Goal: Task Accomplishment & Management: Use online tool/utility

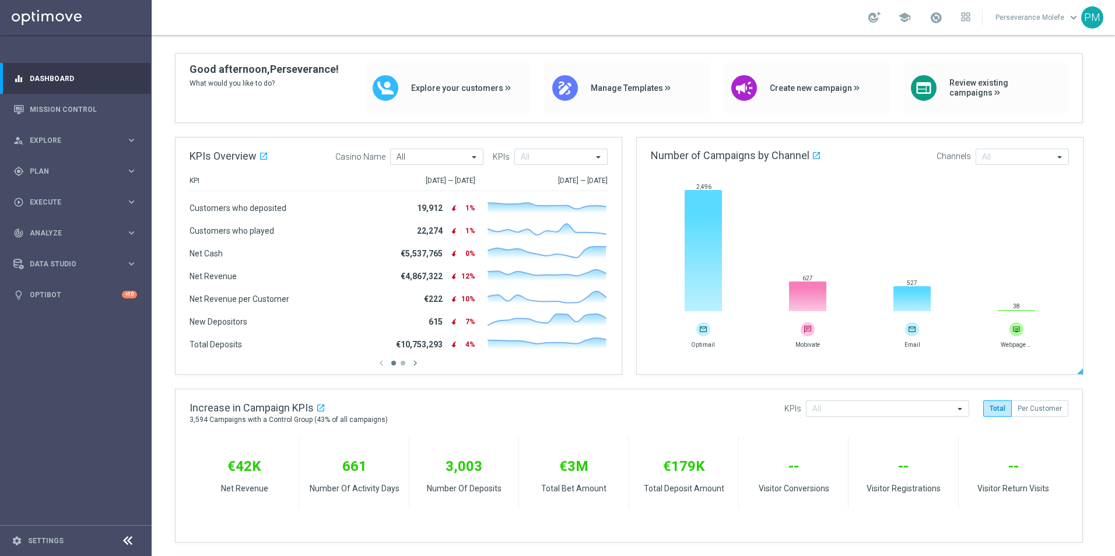
scroll to position [58, 0]
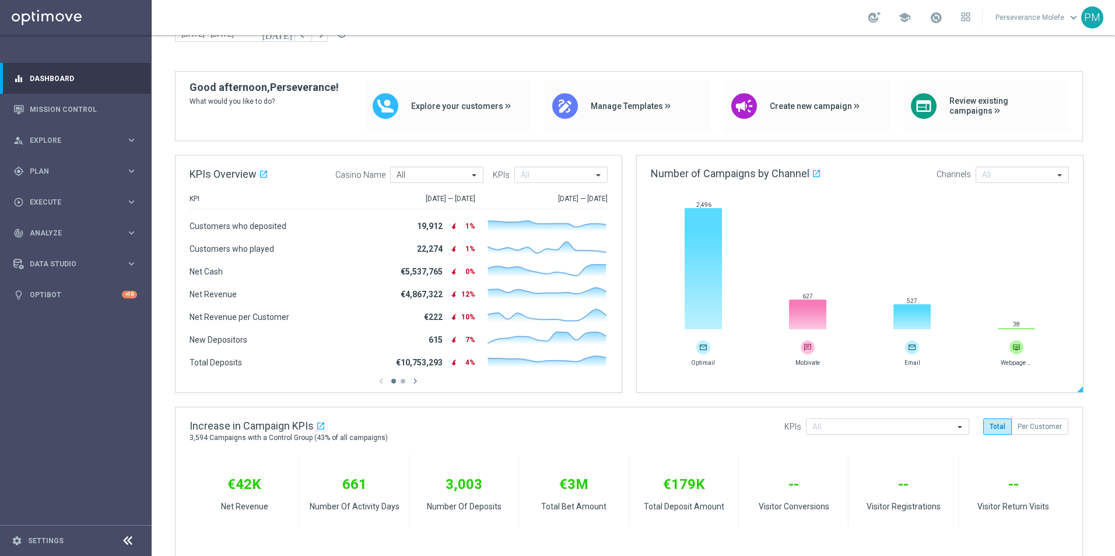
click at [915, 350] on img at bounding box center [912, 348] width 14 height 14
click at [903, 304] on icon at bounding box center [912, 317] width 37 height 26
click at [903, 318] on icon at bounding box center [912, 317] width 37 height 26
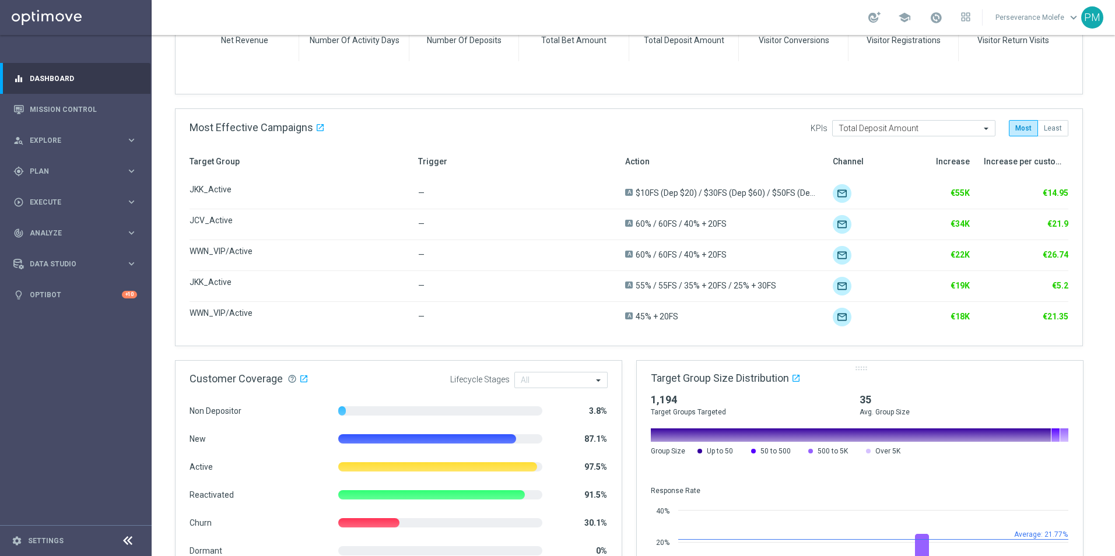
scroll to position [581, 0]
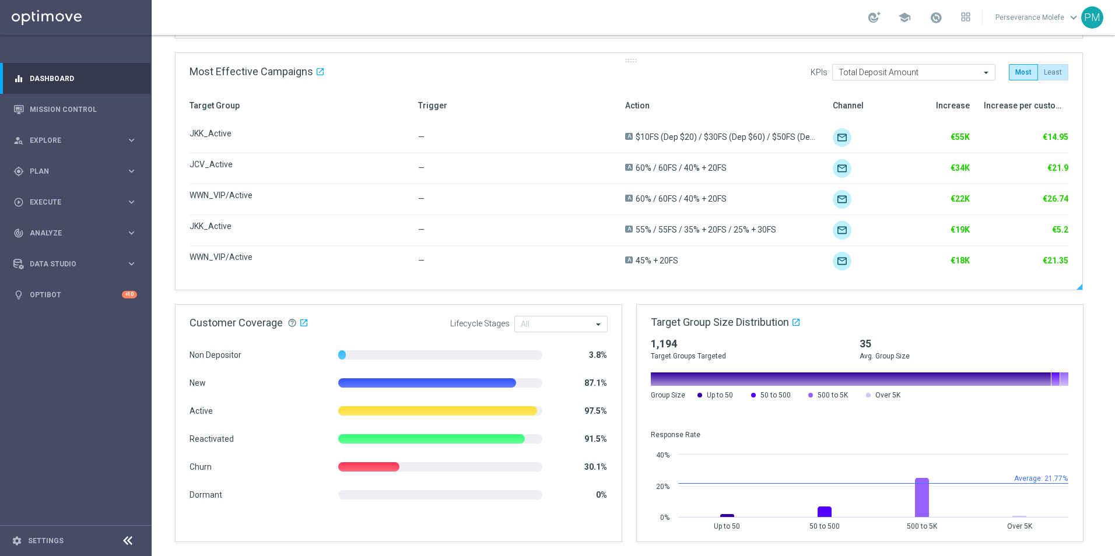
click at [1052, 80] on button "Least" at bounding box center [1053, 72] width 30 height 16
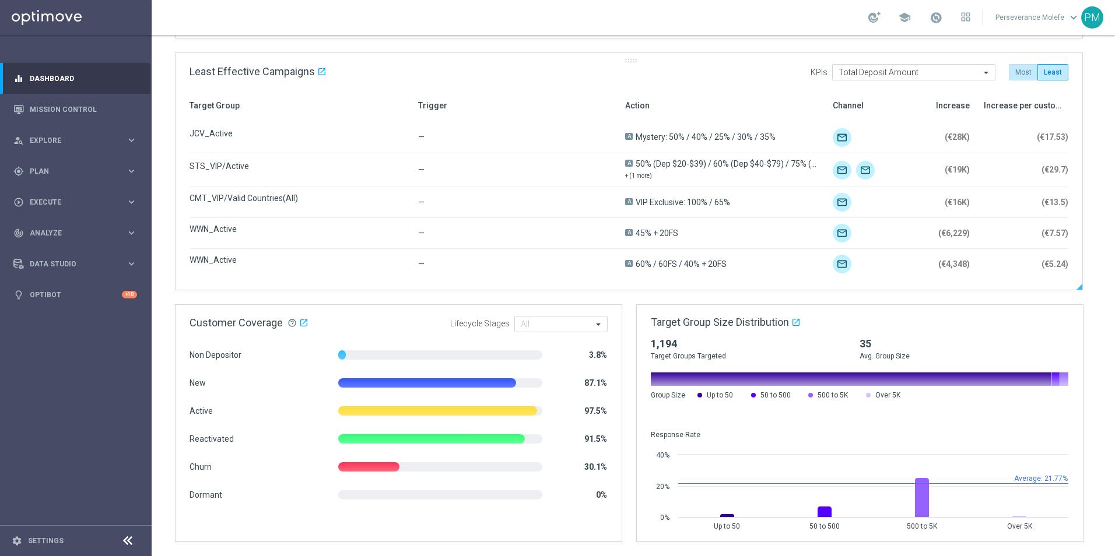
click at [1021, 74] on button "Most" at bounding box center [1023, 72] width 29 height 16
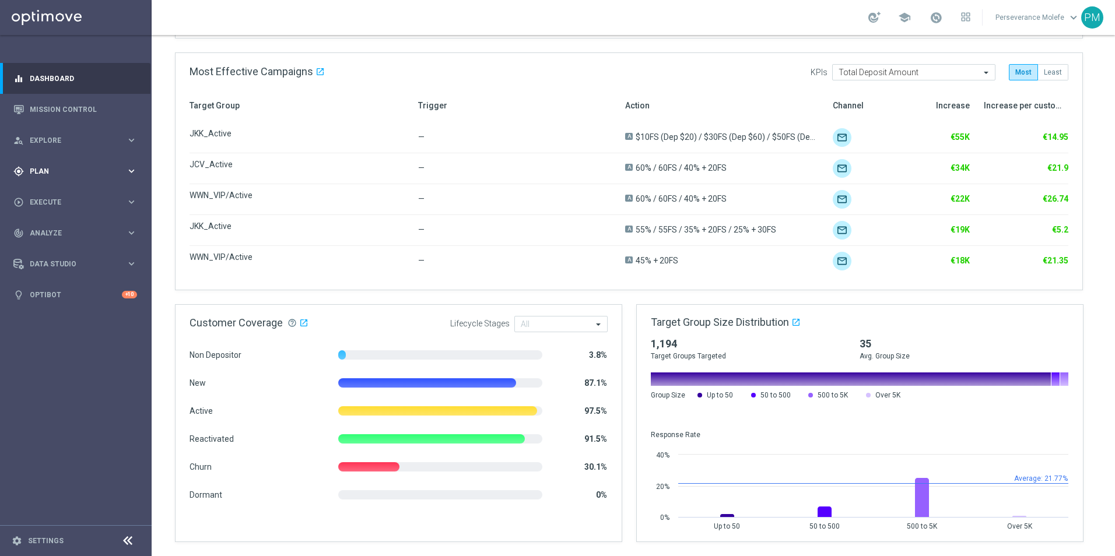
click at [69, 175] on div "gps_fixed Plan" at bounding box center [69, 171] width 113 height 10
click at [58, 231] on span "Templates" at bounding box center [72, 230] width 83 height 7
click at [65, 246] on link "Optimail" at bounding box center [78, 247] width 85 height 9
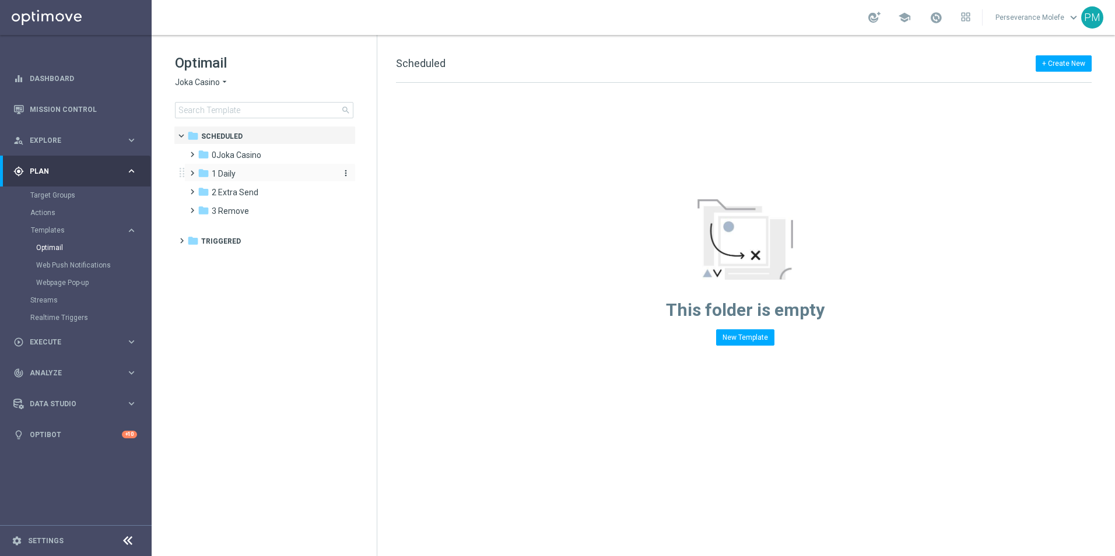
click at [244, 170] on div "folder 1 Daily" at bounding box center [265, 173] width 134 height 13
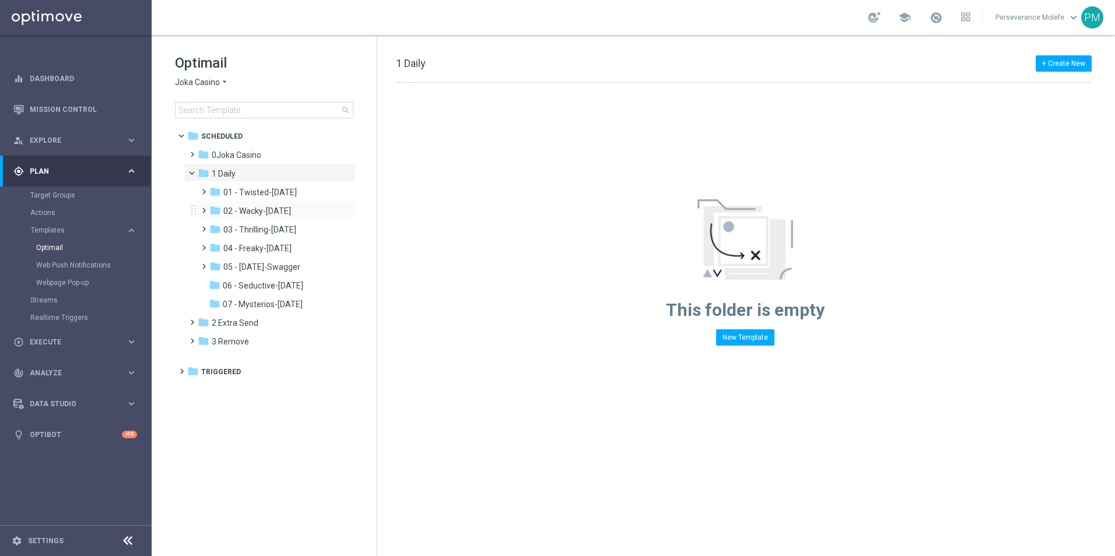
click at [271, 219] on div "folder 02 - Wacky-Wednesday more_vert" at bounding box center [276, 210] width 160 height 19
click at [271, 249] on span "04 - Freaky-Friday" at bounding box center [257, 248] width 68 height 10
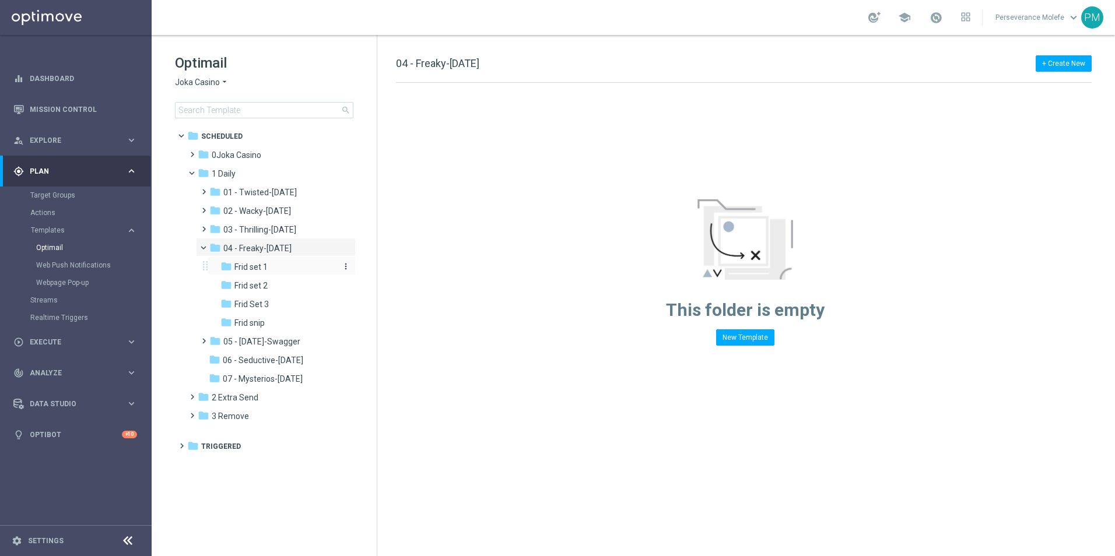
click at [265, 269] on span "Frid set 1" at bounding box center [250, 267] width 33 height 10
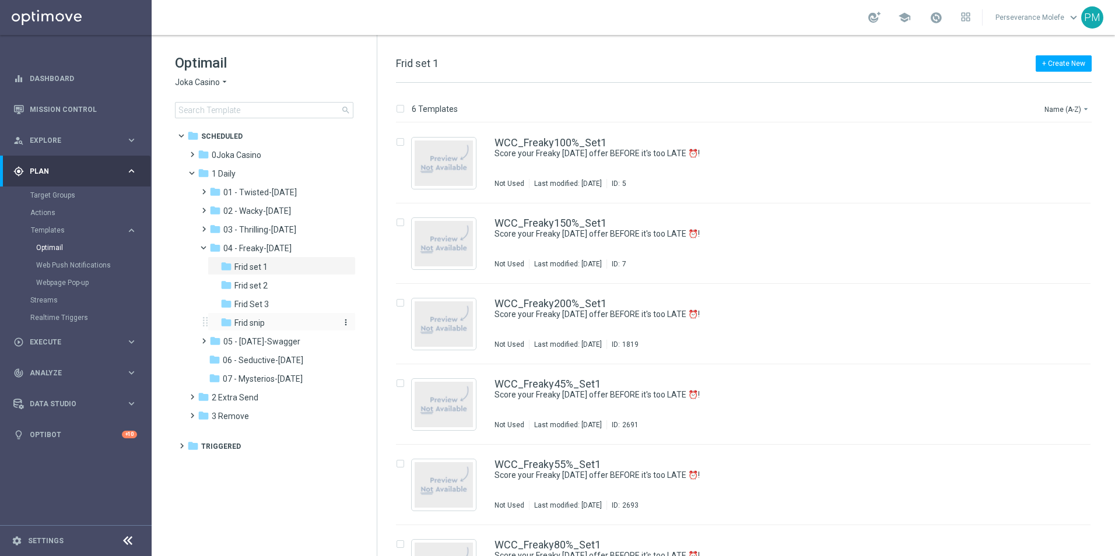
click at [262, 325] on span "Frid snip" at bounding box center [249, 323] width 30 height 10
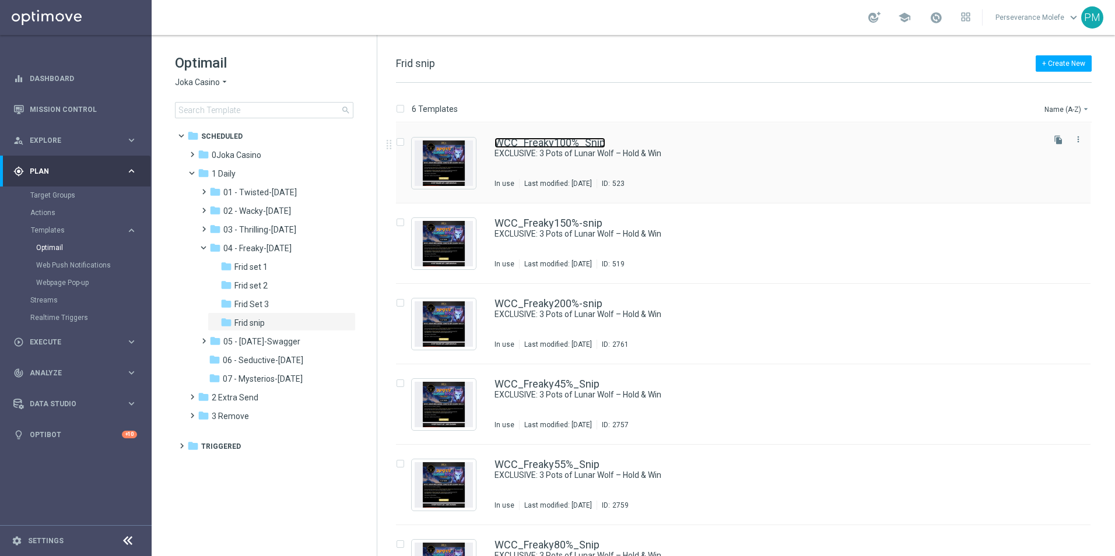
click at [545, 146] on link "WCC_Freaky100%_Snip" at bounding box center [550, 143] width 111 height 10
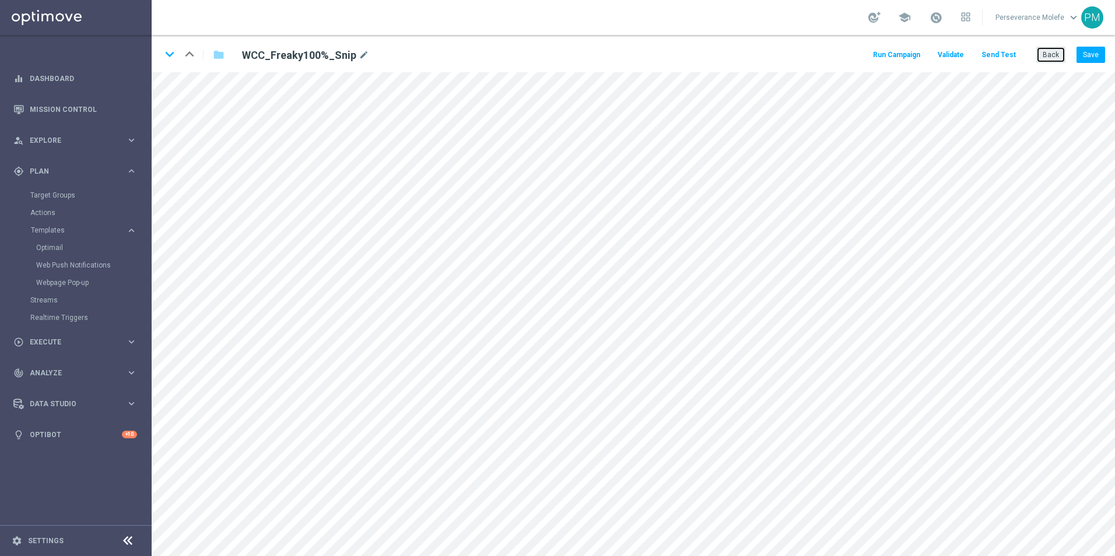
click at [1057, 48] on button "Back" at bounding box center [1050, 55] width 29 height 16
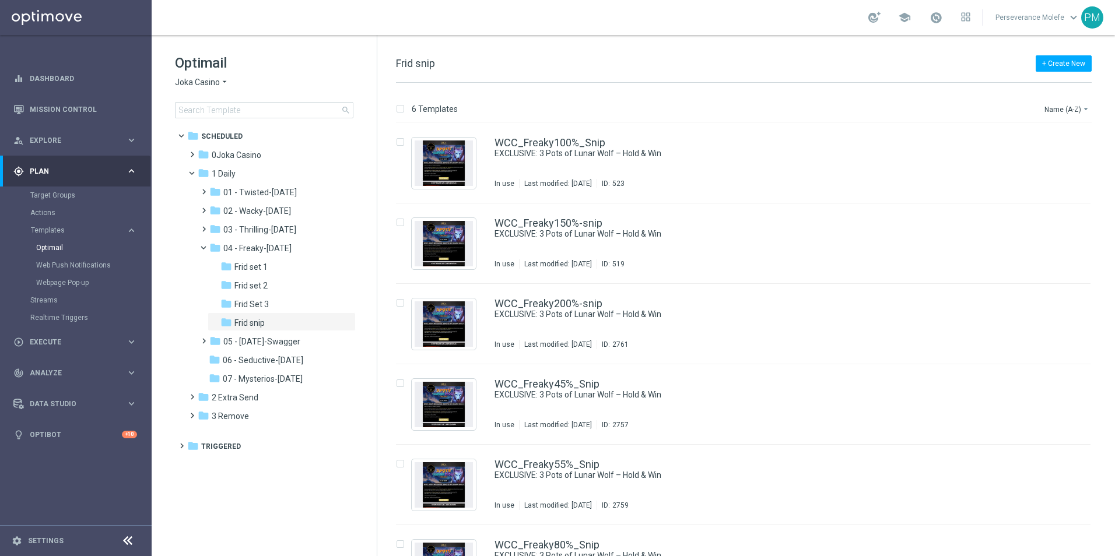
click at [225, 84] on icon "arrow_drop_down" at bounding box center [224, 82] width 9 height 11
click at [512, 139] on link "WCC_Freaky100%_Snip" at bounding box center [550, 143] width 111 height 10
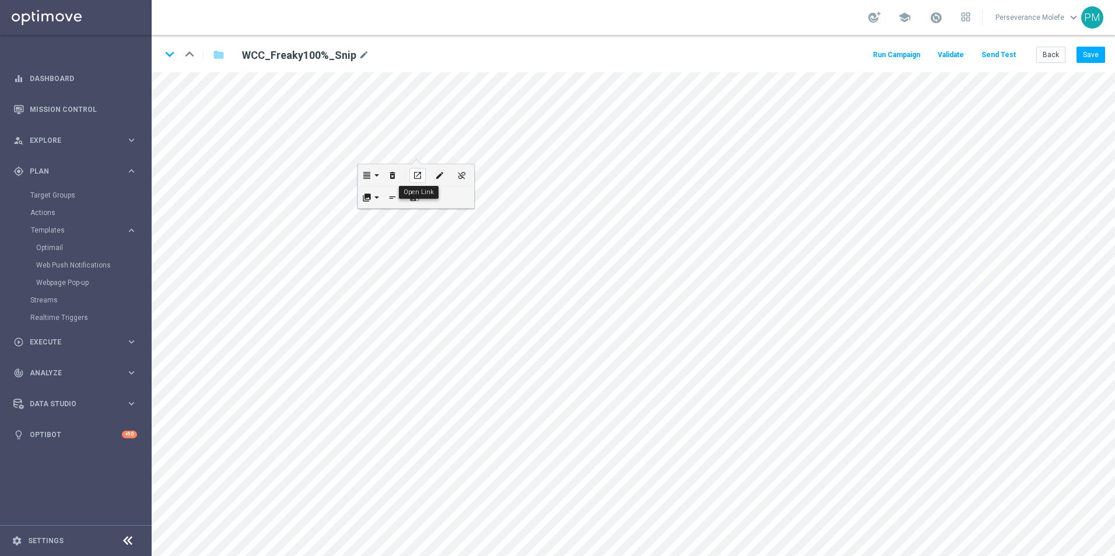
click at [422, 177] on div "open_in_new" at bounding box center [417, 175] width 16 height 15
click at [61, 227] on span "Templates" at bounding box center [72, 230] width 83 height 7
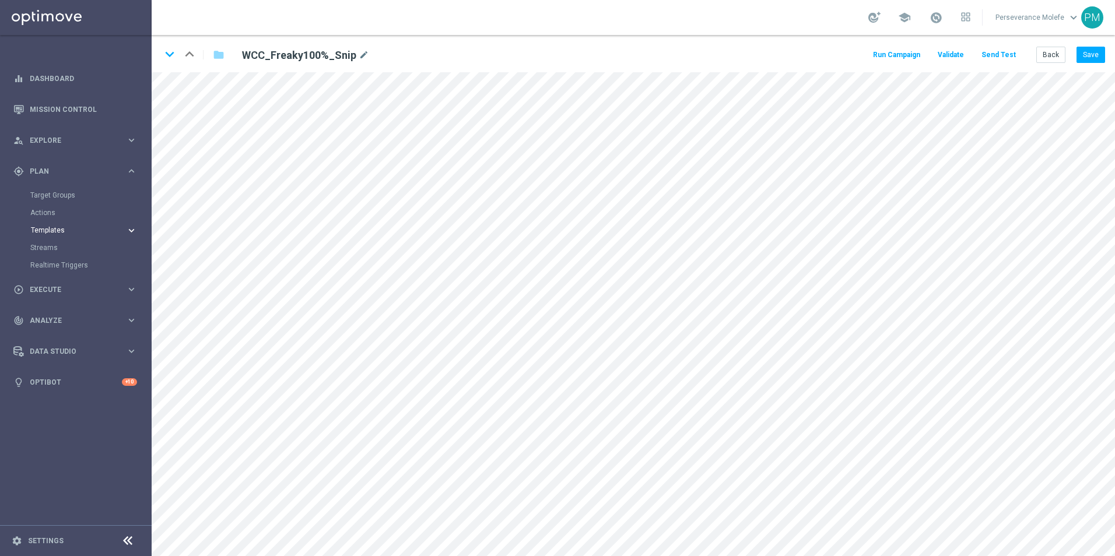
click at [60, 232] on span "Templates" at bounding box center [72, 230] width 83 height 7
click at [57, 244] on link "Optimail" at bounding box center [78, 247] width 85 height 9
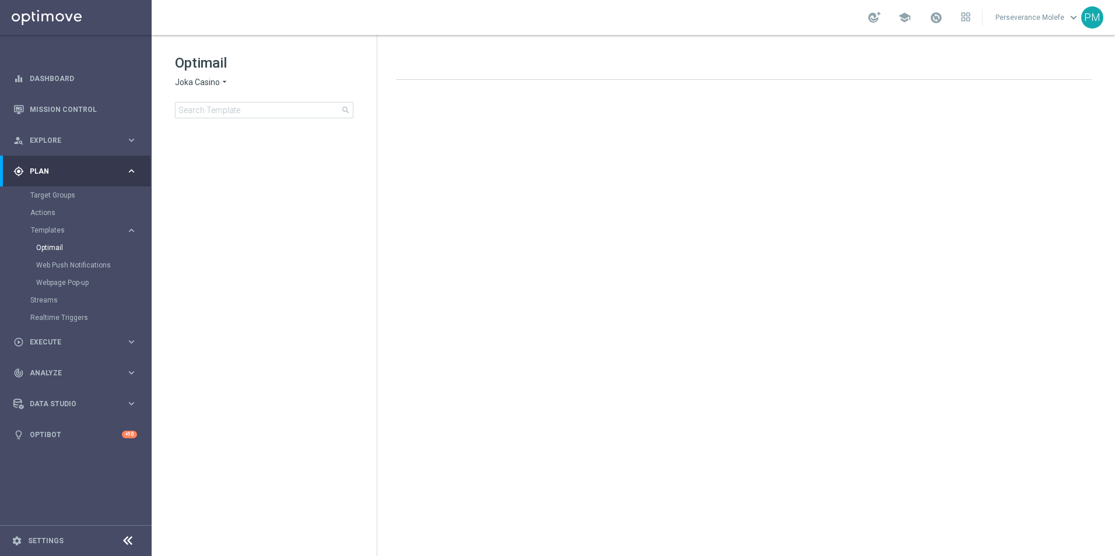
click at [219, 86] on span "Joka Casino" at bounding box center [197, 82] width 45 height 11
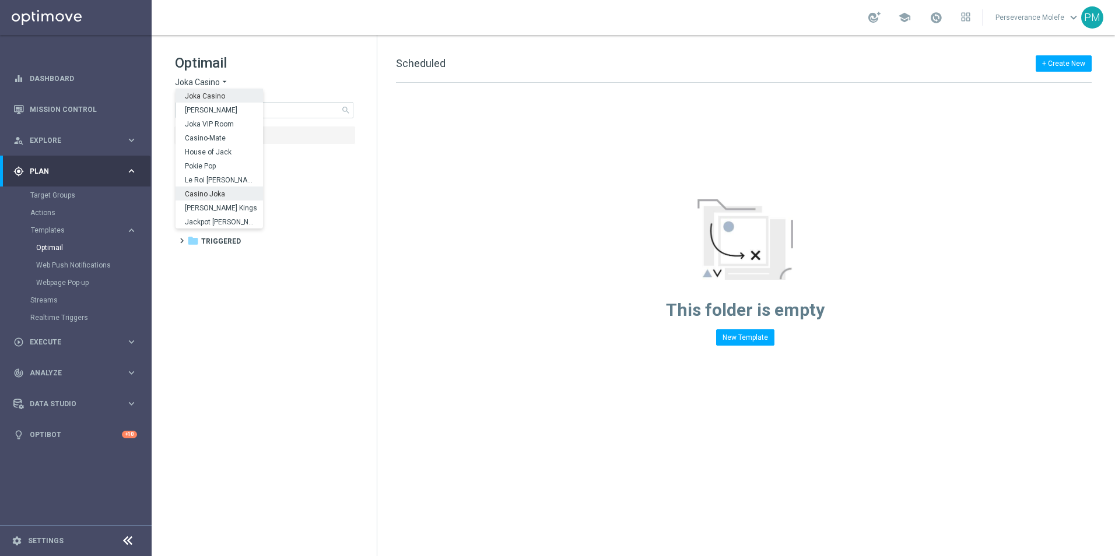
click at [214, 188] on div "Casino Joka" at bounding box center [219, 194] width 87 height 14
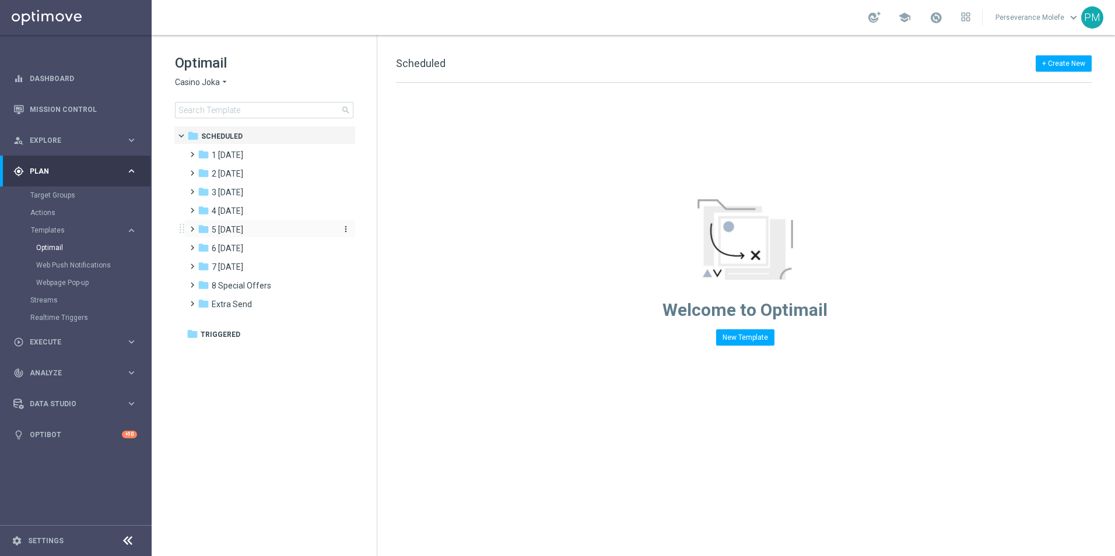
click at [242, 233] on span "5 [DATE]" at bounding box center [227, 230] width 31 height 10
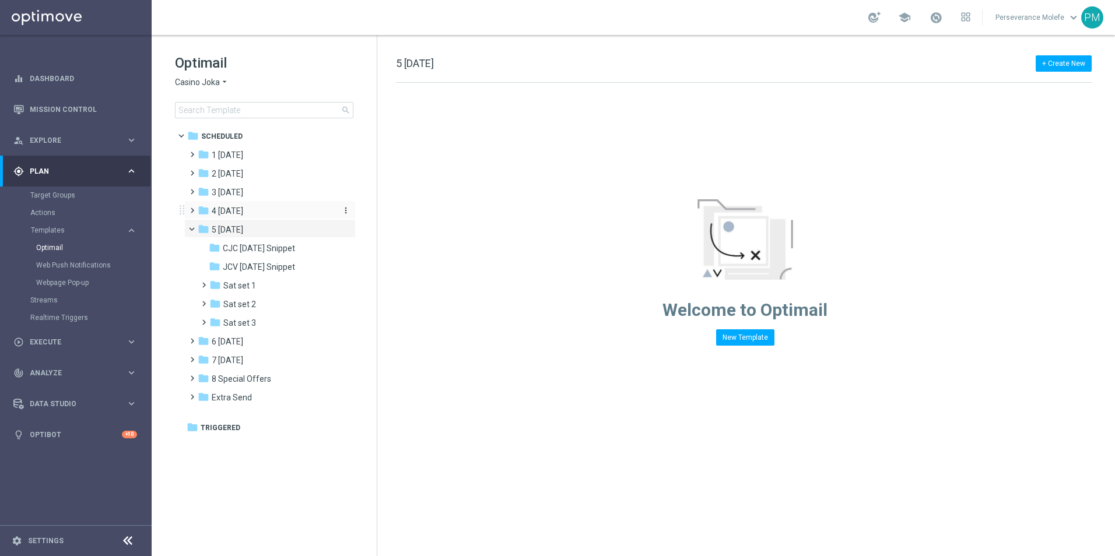
click at [262, 210] on div "folder 4 Friday" at bounding box center [265, 211] width 134 height 13
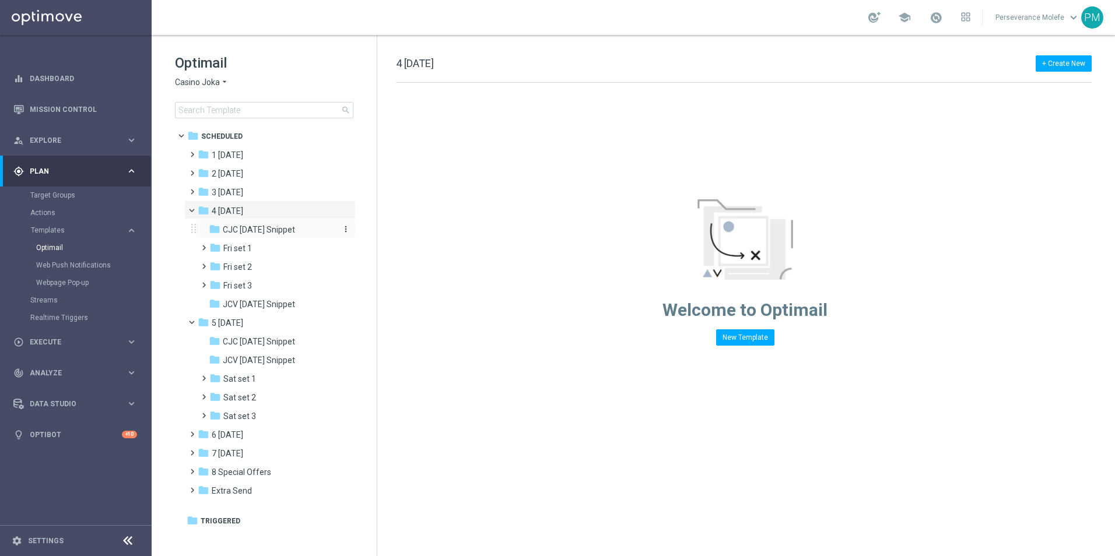
click at [275, 229] on span "CJC [DATE] Snippet" at bounding box center [259, 230] width 72 height 10
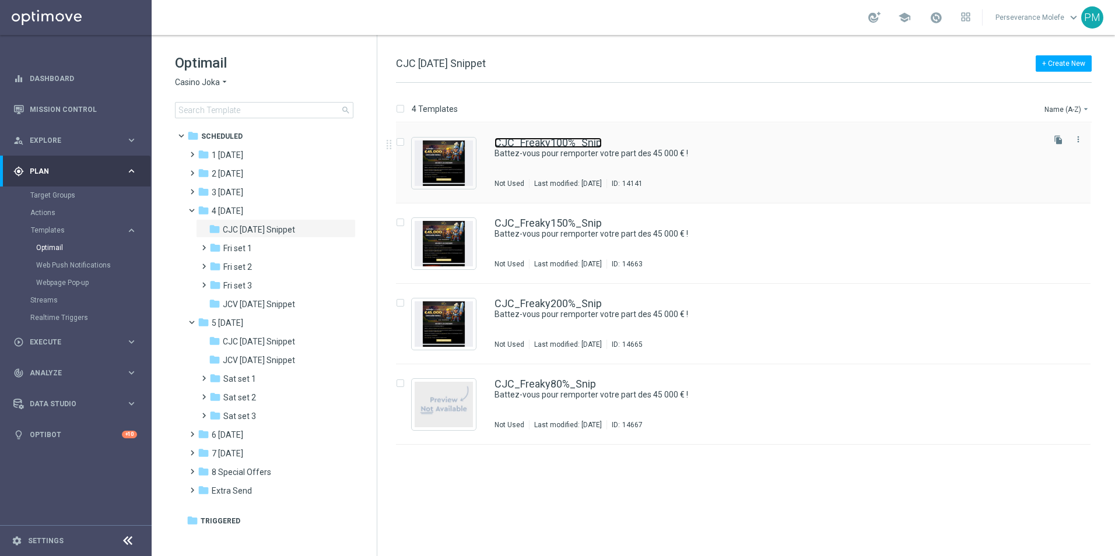
click at [570, 139] on link "CJC_Freaky100%_Snip" at bounding box center [548, 143] width 107 height 10
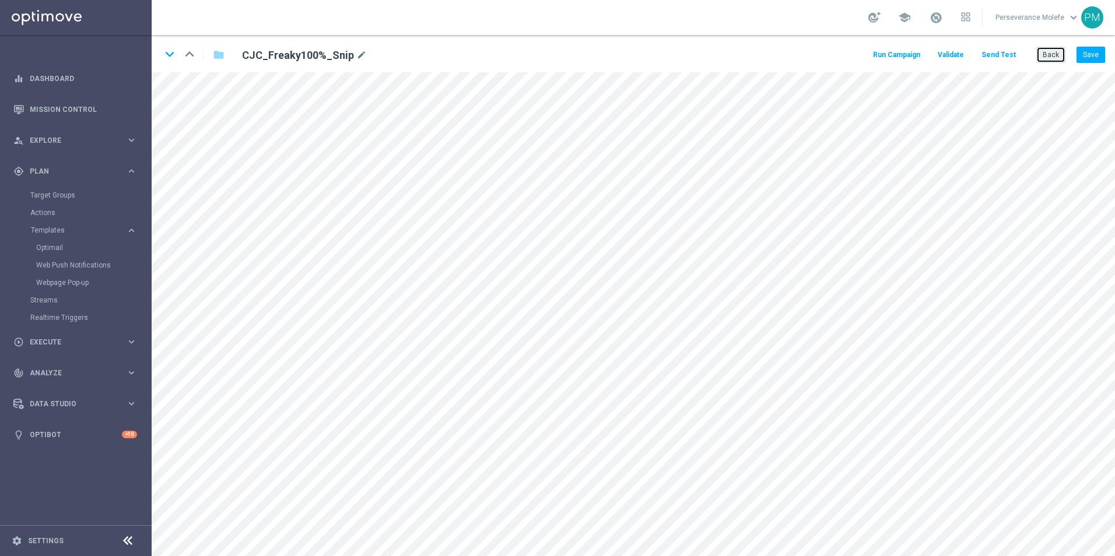
click at [1046, 57] on button "Back" at bounding box center [1050, 55] width 29 height 16
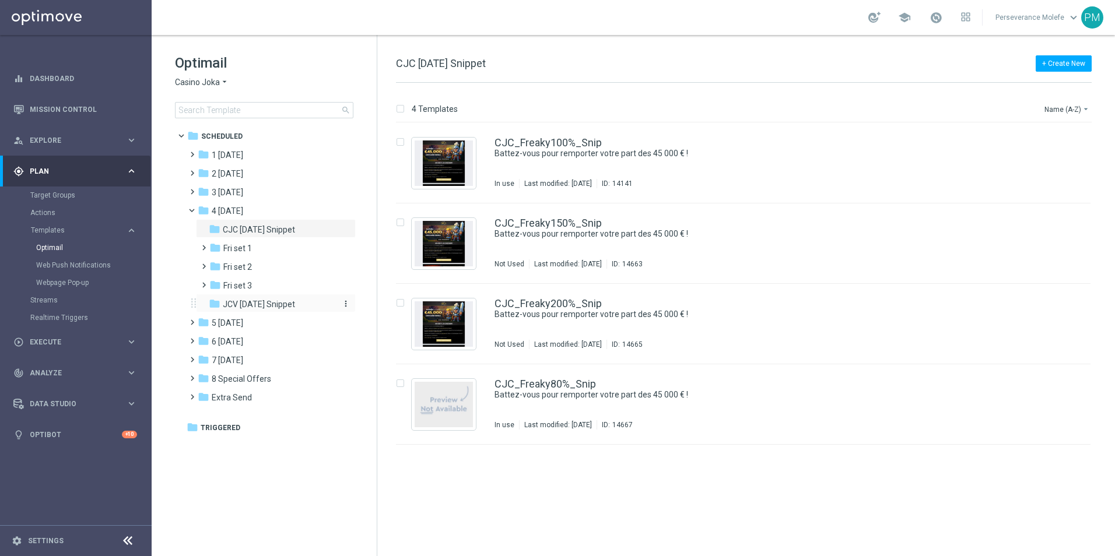
click at [255, 303] on span "JCV [DATE] Snippet" at bounding box center [259, 304] width 72 height 10
click at [540, 136] on div "JCV_Freaky100%_Snip EXCLUSIF : 3 Pots of Lunar Wolf – Hold & Win Not Used Last …" at bounding box center [743, 163] width 695 height 80
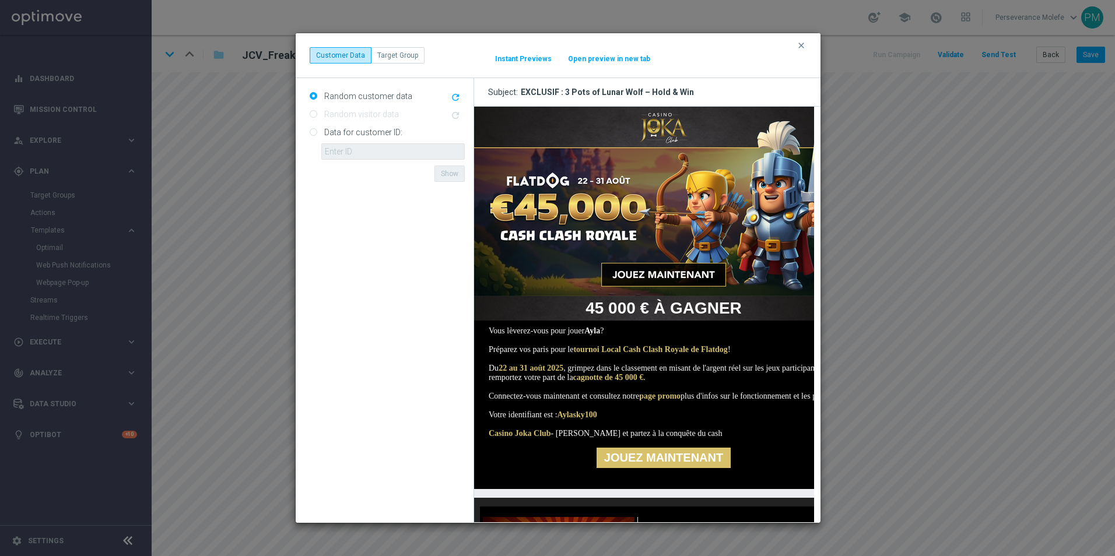
click at [619, 60] on button "Open preview in new tab" at bounding box center [609, 58] width 83 height 9
drag, startPoint x: 791, startPoint y: 44, endPoint x: 800, endPoint y: 44, distance: 8.8
click at [797, 44] on div "clear Customer Data Target Group It might take a while... Instant Previews Open…" at bounding box center [558, 55] width 525 height 45
click at [800, 45] on icon "clear" at bounding box center [801, 45] width 9 height 9
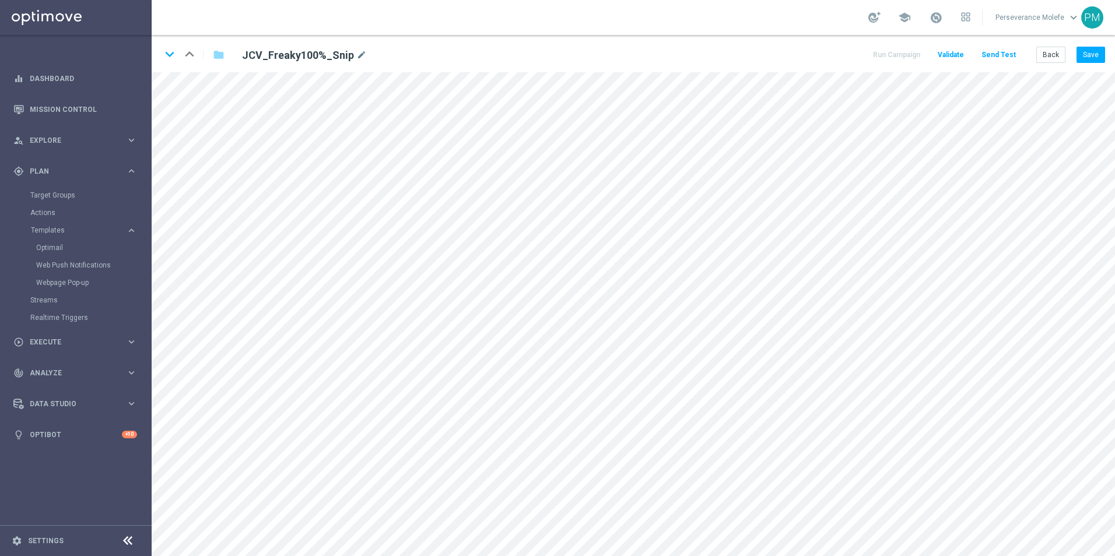
click at [1090, 64] on div "keyboard_arrow_down keyboard_arrow_up folder JCV_Freaky100%_Snip mode_edit Run …" at bounding box center [634, 53] width 964 height 37
click at [1090, 58] on button "Save" at bounding box center [1091, 55] width 29 height 16
click at [1051, 58] on button "Back" at bounding box center [1050, 55] width 29 height 16
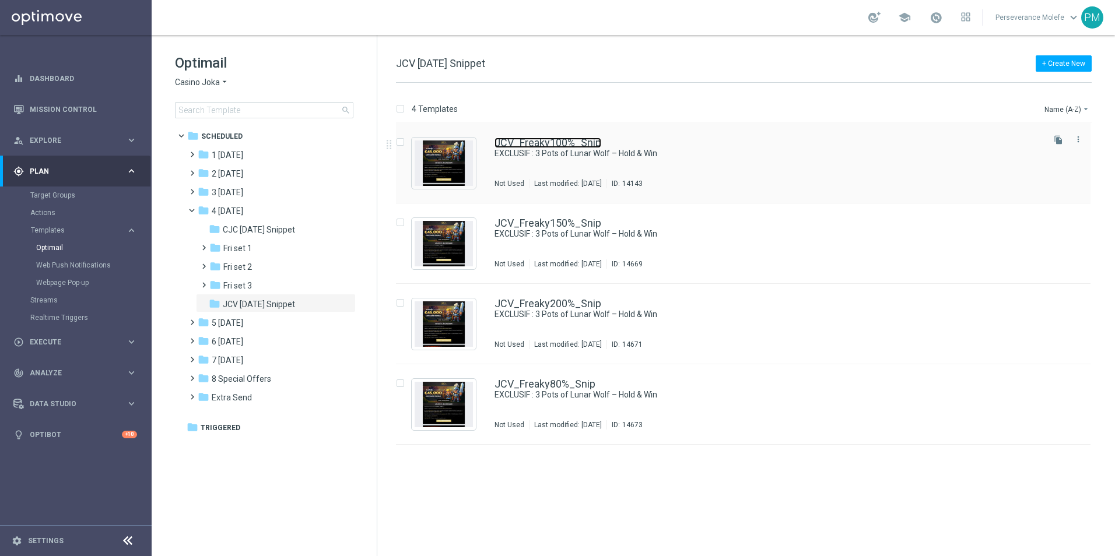
click at [541, 141] on link "JCV_Freaky100%_Snip" at bounding box center [548, 143] width 107 height 10
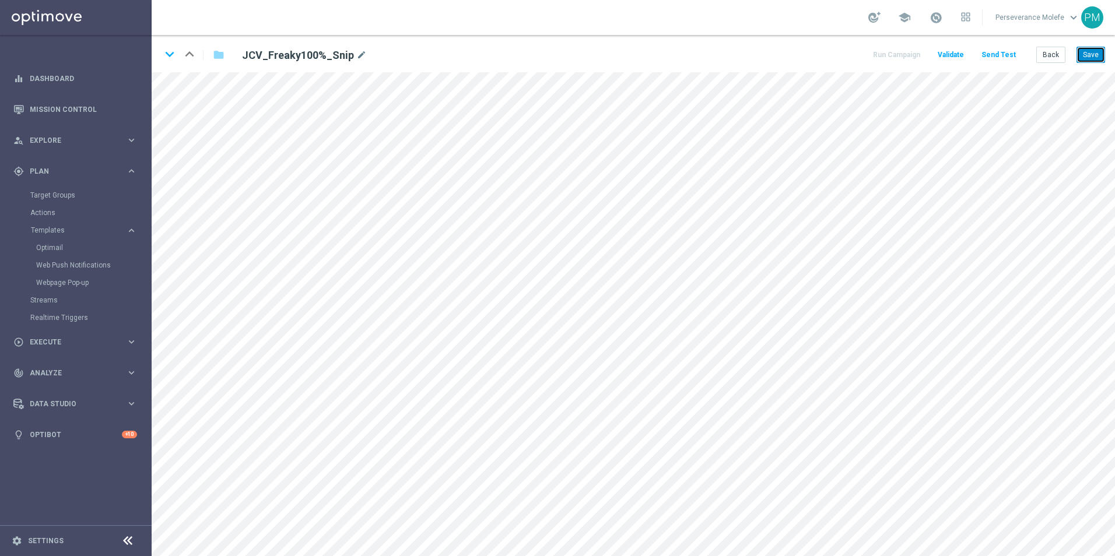
click at [1085, 51] on button "Save" at bounding box center [1091, 55] width 29 height 16
click at [1059, 54] on button "Back" at bounding box center [1050, 55] width 29 height 16
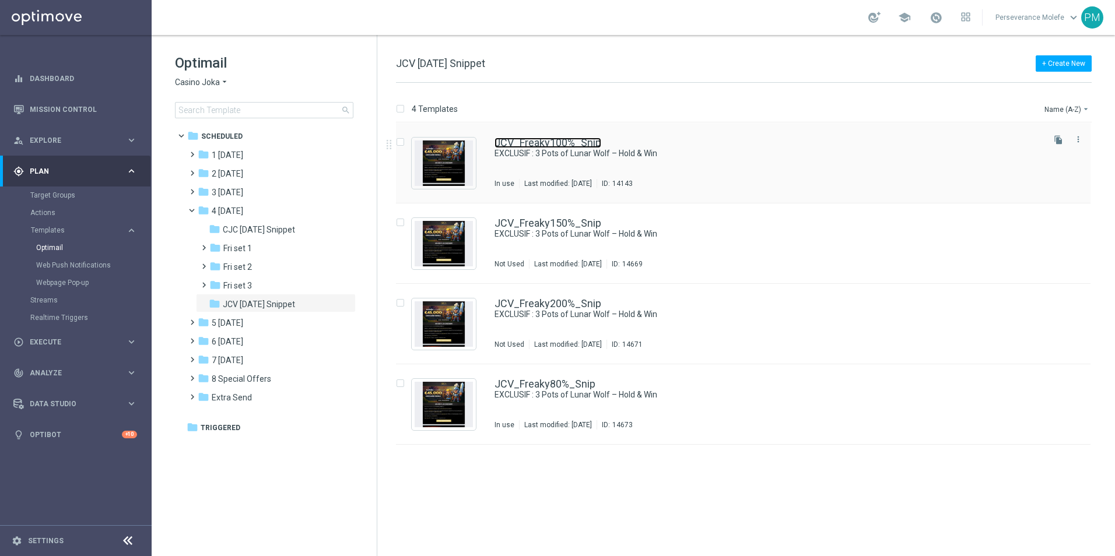
click at [532, 142] on link "JCV_Freaky100%_Snip" at bounding box center [548, 143] width 107 height 10
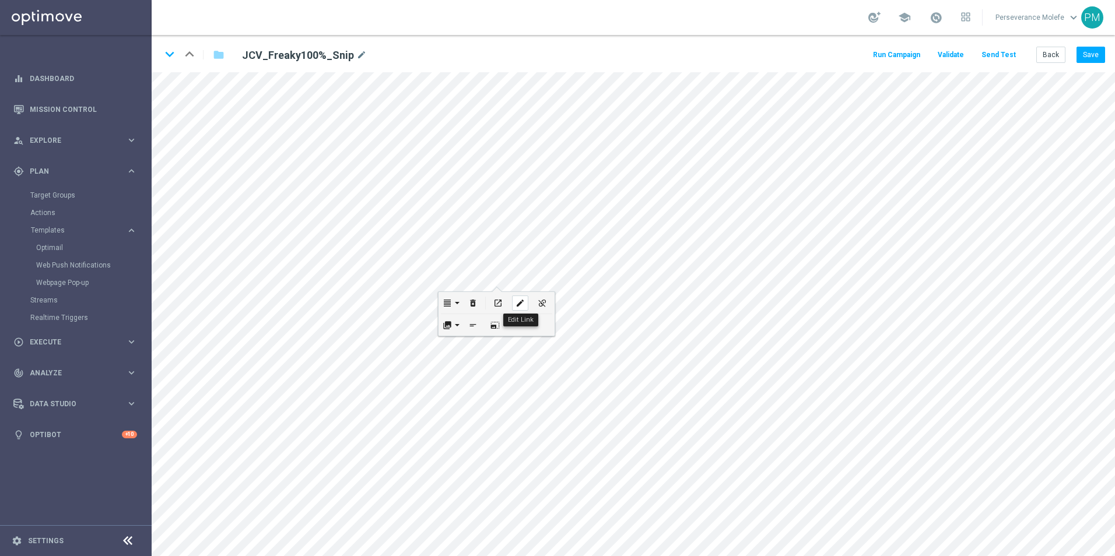
click at [521, 298] on div "edit" at bounding box center [520, 303] width 16 height 15
click at [533, 340] on button "Update" at bounding box center [542, 340] width 36 height 16
click at [507, 509] on div "edit" at bounding box center [510, 515] width 16 height 15
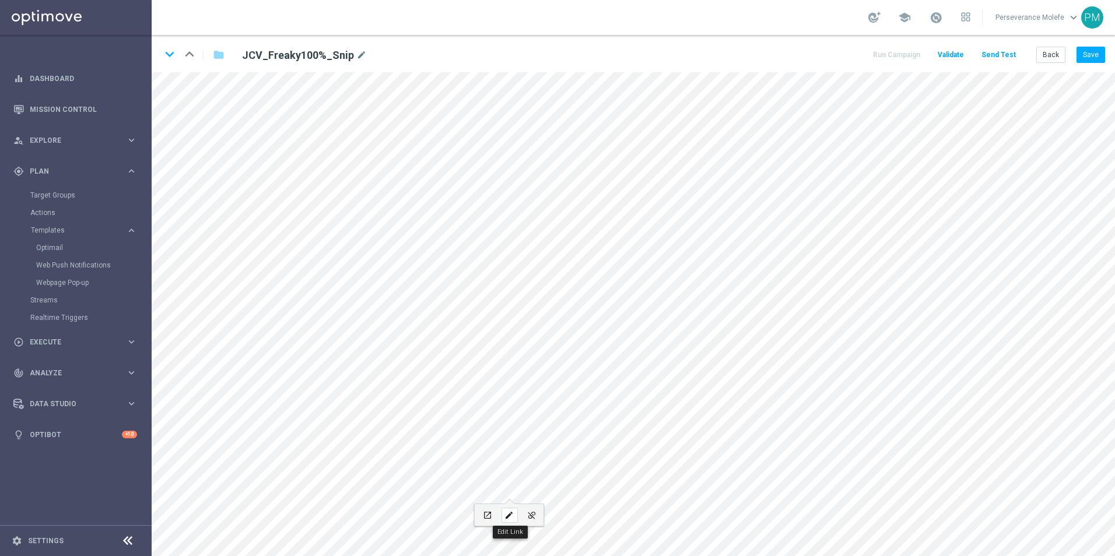
type input "https://www.casinojokaclub.net/fr"
type input "JOUEZ MAINTENANT"
checkbox input "true"
paste input "jokaclubvip.net/fr/login"
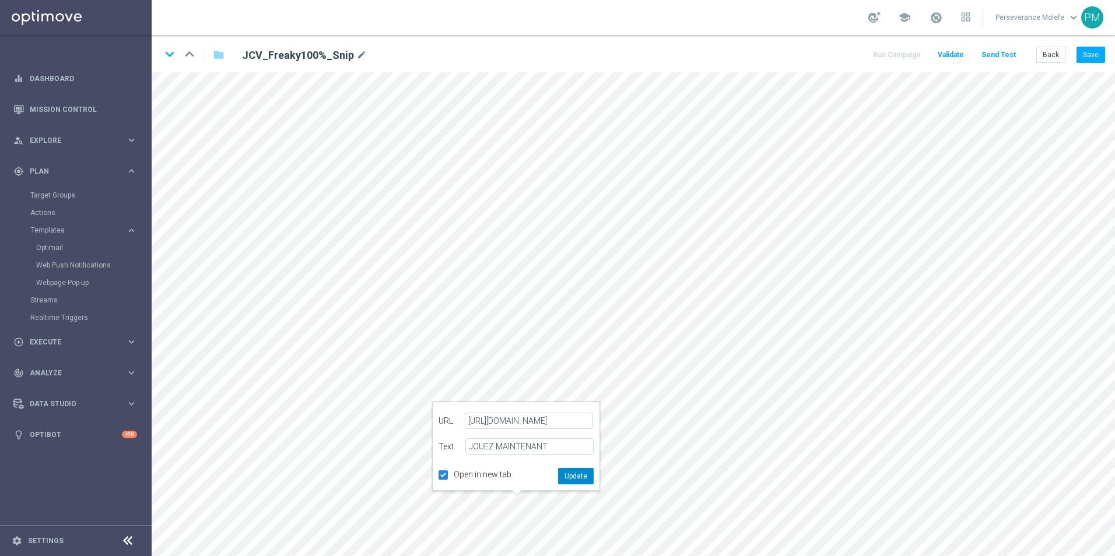
click at [571, 472] on button "Update" at bounding box center [576, 476] width 36 height 16
click at [1086, 53] on button "Save" at bounding box center [1091, 55] width 29 height 16
click at [444, 212] on icon "open_in_new" at bounding box center [442, 213] width 9 height 9
click at [555, 256] on icon "edit" at bounding box center [556, 260] width 9 height 9
type input "https://www.casinojokaclub.net/fr/promotions"
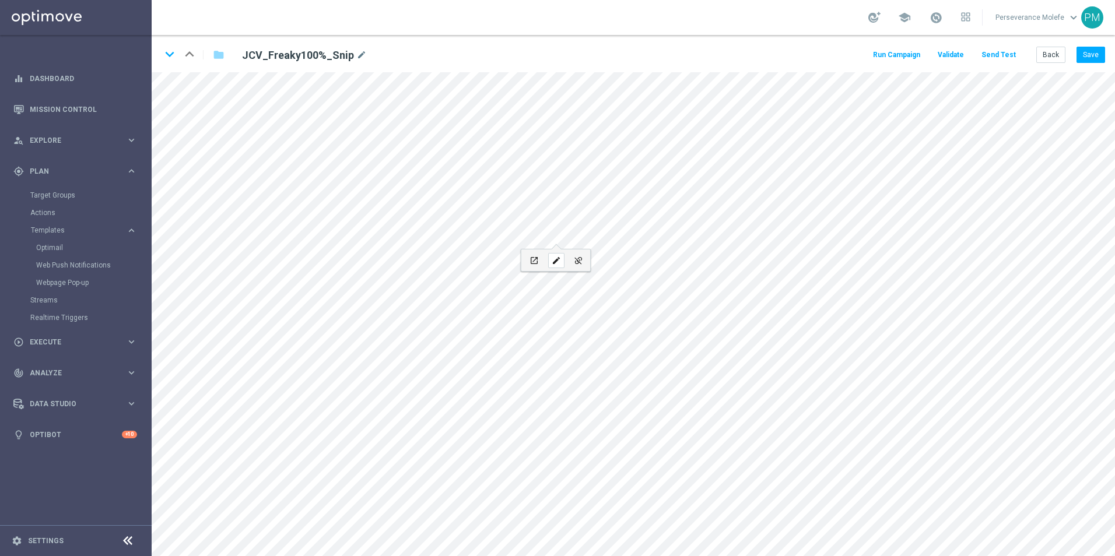
type input "page promo"
checkbox input "true"
paste input "jokaclubvip.net/fr/login"
type input "https://www.jokaclubvip.net/fr/login"
click at [619, 321] on button "Update" at bounding box center [623, 324] width 36 height 16
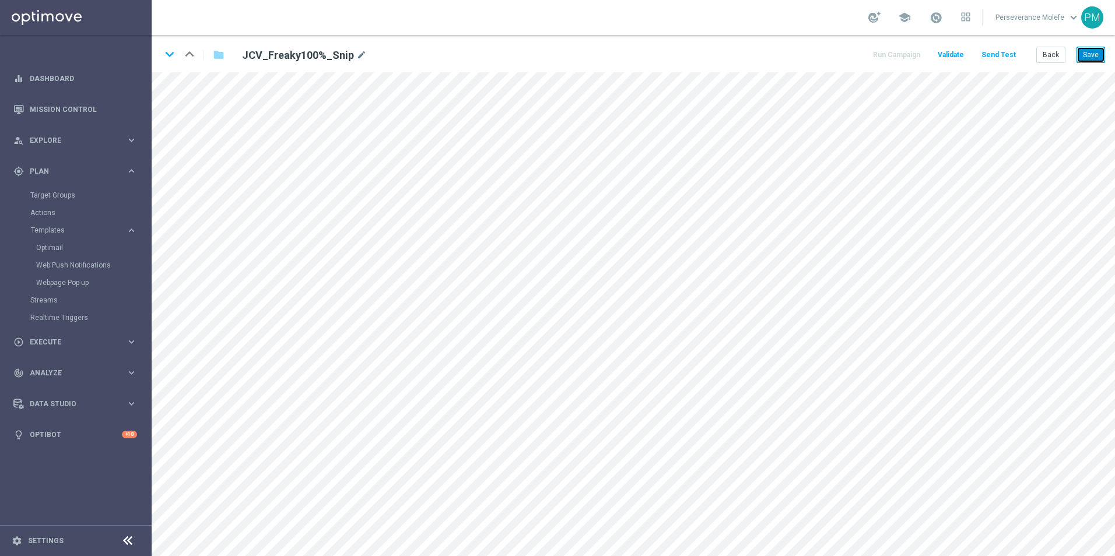
click at [1082, 58] on button "Save" at bounding box center [1091, 55] width 29 height 16
click at [534, 408] on icon "open_in_new" at bounding box center [534, 405] width 9 height 9
click at [1101, 59] on button "Save" at bounding box center [1091, 55] width 29 height 16
click at [170, 55] on icon "keyboard_arrow_down" at bounding box center [169, 53] width 17 height 17
click at [1096, 56] on button "Save" at bounding box center [1091, 55] width 29 height 16
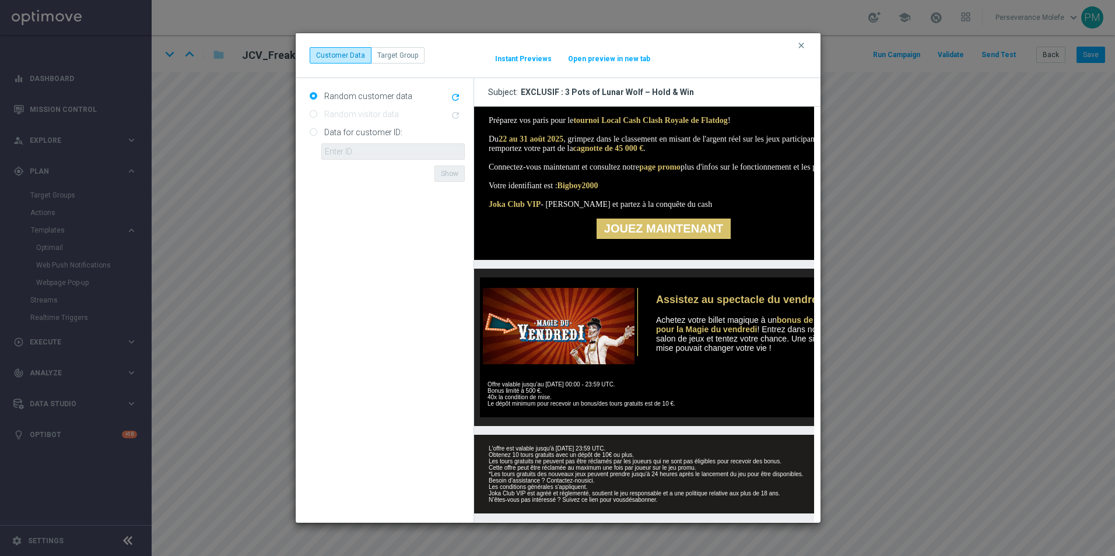
scroll to position [255, 0]
click at [618, 59] on button "Open preview in new tab" at bounding box center [609, 58] width 83 height 9
click at [804, 50] on icon "clear" at bounding box center [801, 45] width 9 height 9
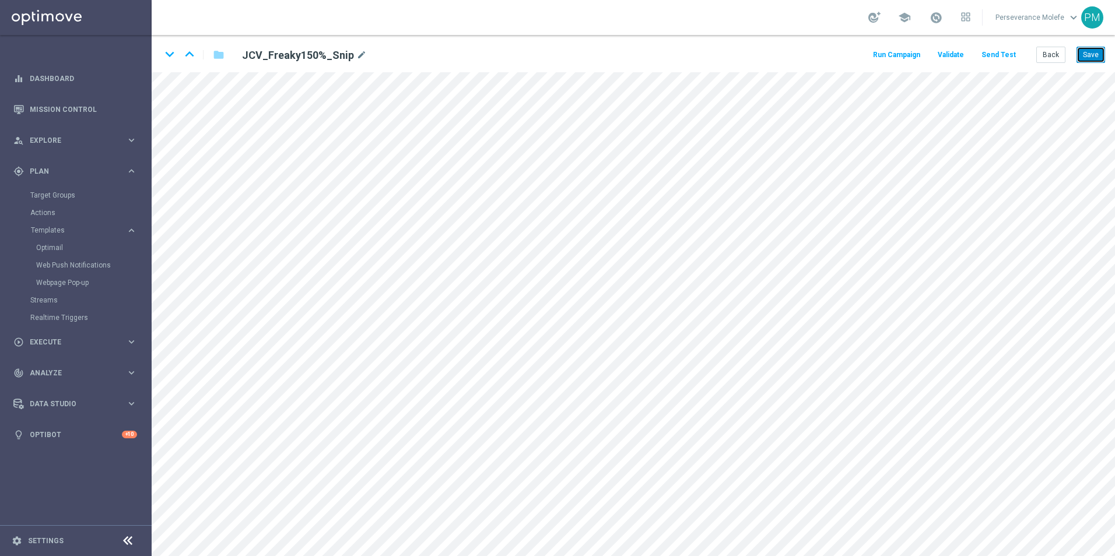
click at [1101, 61] on button "Save" at bounding box center [1091, 55] width 29 height 16
click at [174, 59] on icon "keyboard_arrow_down" at bounding box center [169, 53] width 17 height 17
click at [1087, 58] on button "Save" at bounding box center [1091, 55] width 29 height 16
click at [172, 54] on icon "keyboard_arrow_down" at bounding box center [169, 53] width 17 height 17
click at [1079, 54] on button "Save" at bounding box center [1091, 55] width 29 height 16
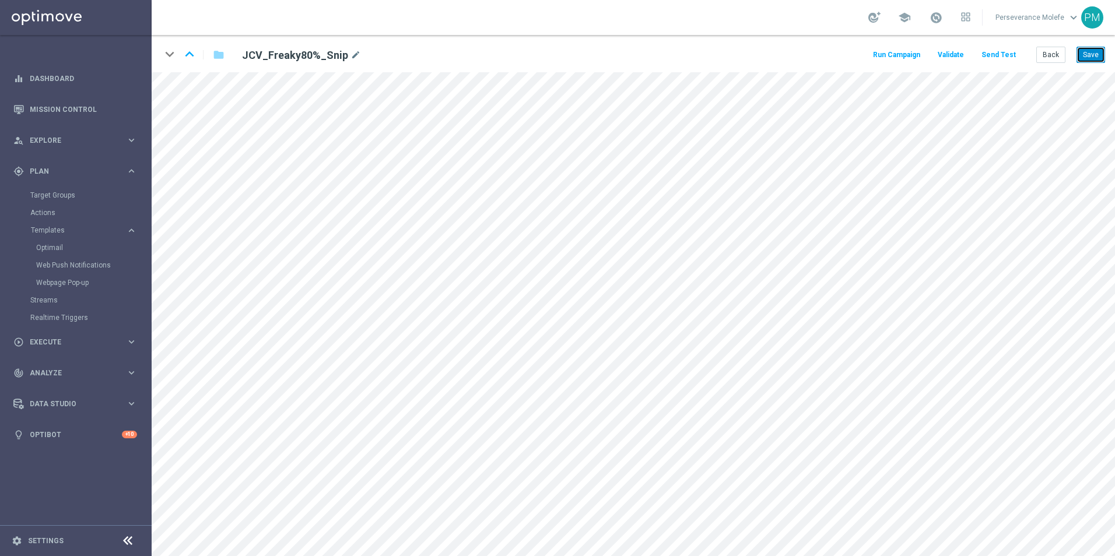
click at [1086, 54] on button "Save" at bounding box center [1091, 55] width 29 height 16
click at [1060, 54] on button "Back" at bounding box center [1050, 55] width 29 height 16
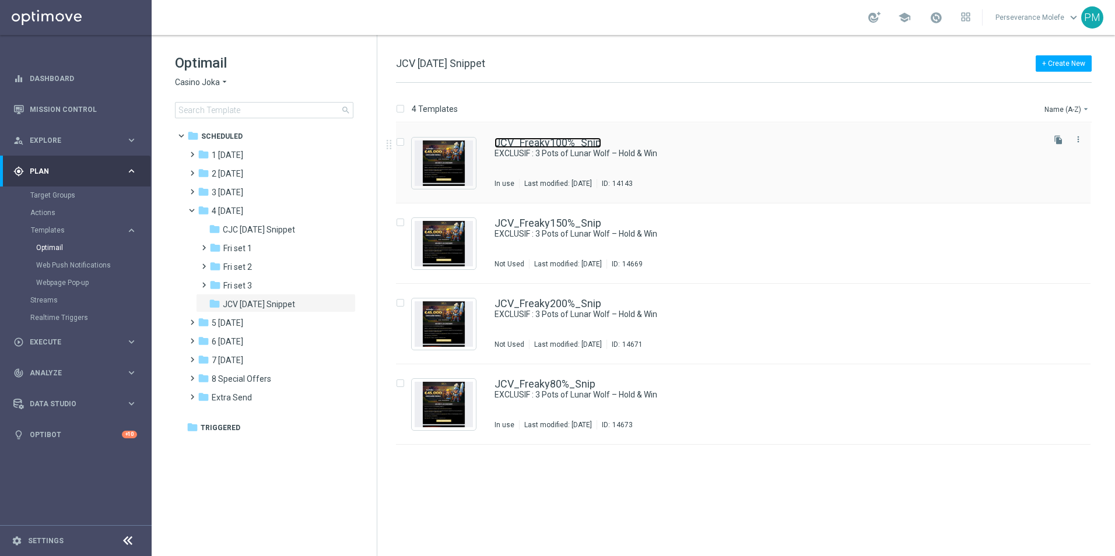
click at [533, 142] on link "JCV_Freaky100%_Snip" at bounding box center [548, 143] width 107 height 10
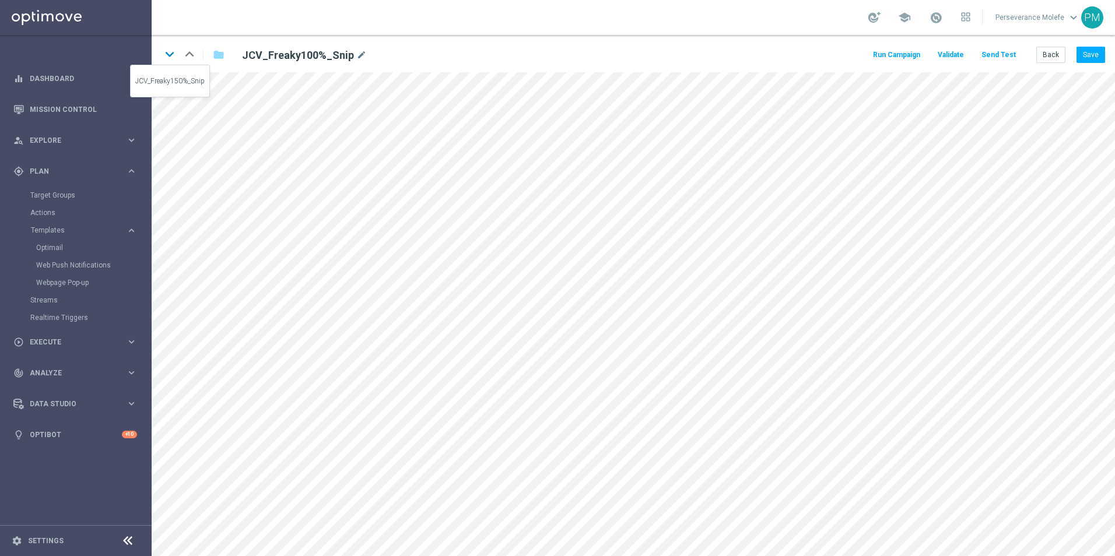
click at [170, 56] on icon "keyboard_arrow_down" at bounding box center [169, 53] width 17 height 17
click at [535, 285] on icon "open_in_new" at bounding box center [536, 287] width 9 height 9
click at [169, 58] on icon "keyboard_arrow_down" at bounding box center [169, 53] width 17 height 17
click at [171, 59] on icon "keyboard_arrow_down" at bounding box center [169, 53] width 17 height 17
click at [1048, 61] on button "Back" at bounding box center [1050, 55] width 29 height 16
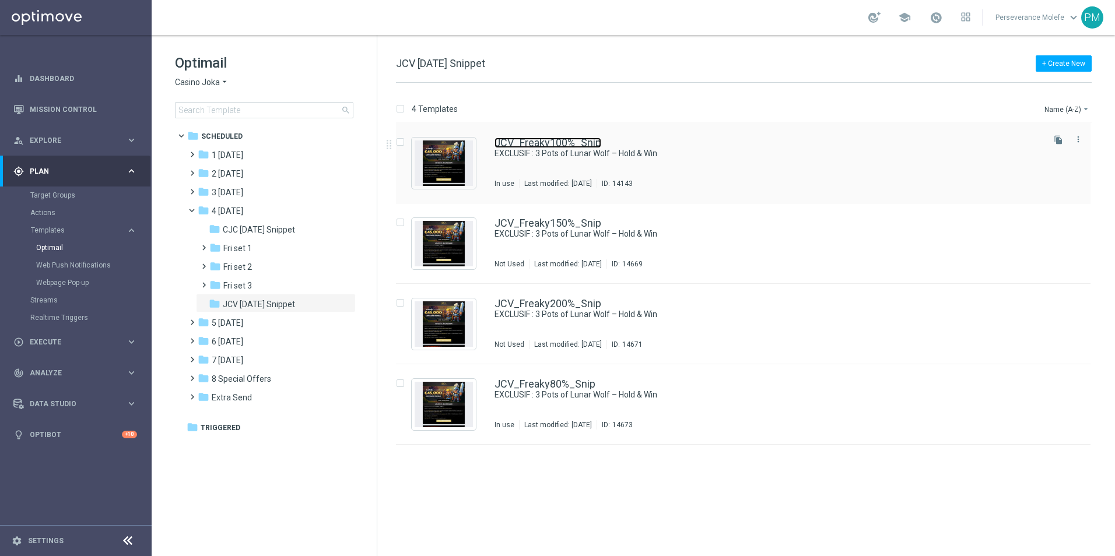
click at [518, 140] on link "JCV_Freaky100%_Snip" at bounding box center [548, 143] width 107 height 10
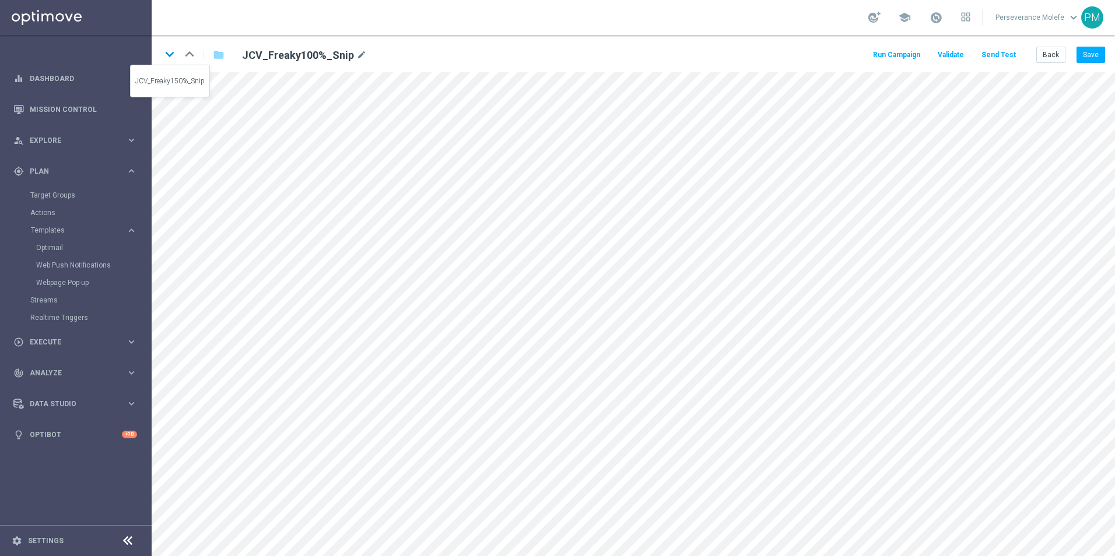
click at [166, 50] on icon "keyboard_arrow_down" at bounding box center [169, 53] width 17 height 17
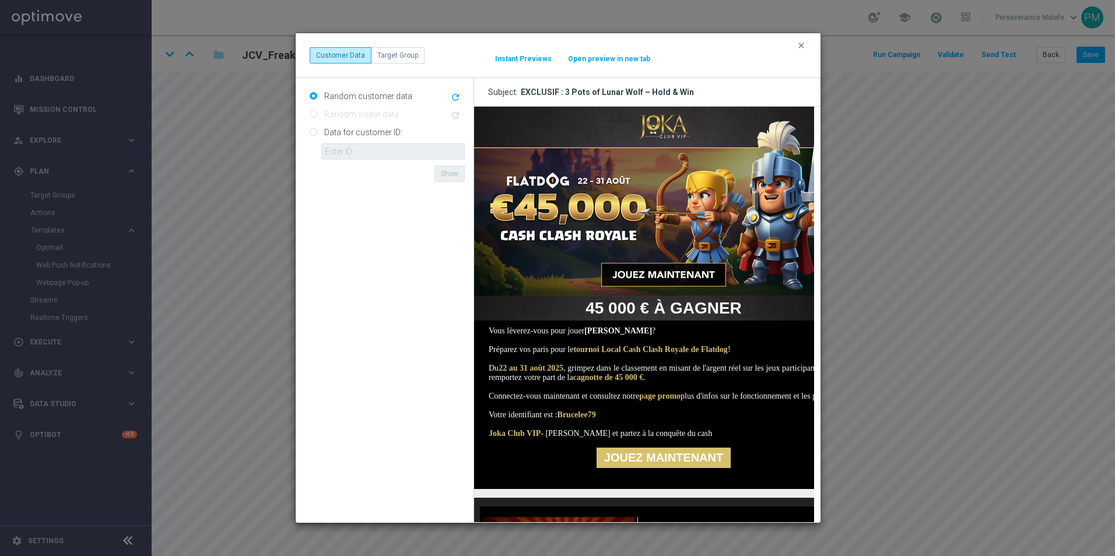
click at [628, 57] on button "Open preview in new tab" at bounding box center [609, 58] width 83 height 9
click at [799, 43] on icon "clear" at bounding box center [801, 45] width 9 height 9
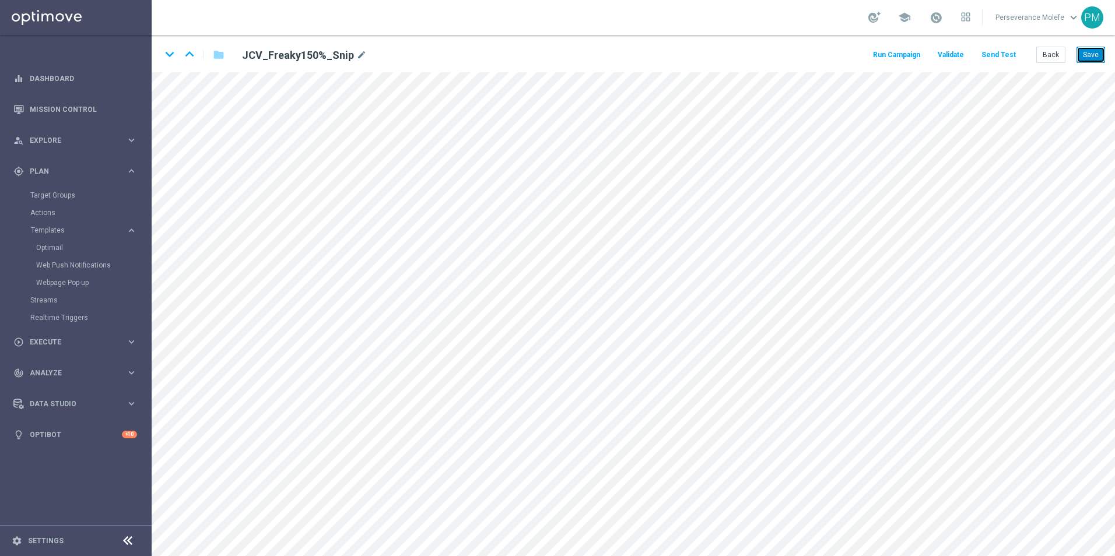
click at [1093, 52] on button "Save" at bounding box center [1091, 55] width 29 height 16
click at [173, 58] on icon "keyboard_arrow_down" at bounding box center [169, 53] width 17 height 17
click at [171, 54] on icon "keyboard_arrow_down" at bounding box center [169, 53] width 17 height 17
click at [189, 55] on icon "keyboard_arrow_up" at bounding box center [189, 53] width 17 height 17
click at [1056, 63] on button "Back" at bounding box center [1050, 55] width 29 height 16
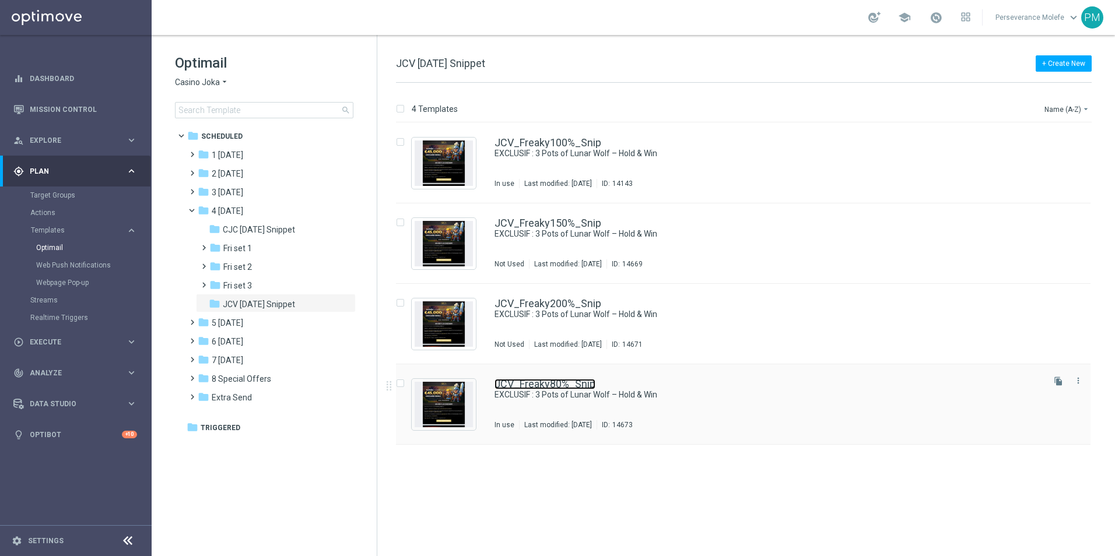
click at [529, 384] on link "JCV_Freaky80%_Snip" at bounding box center [545, 384] width 101 height 10
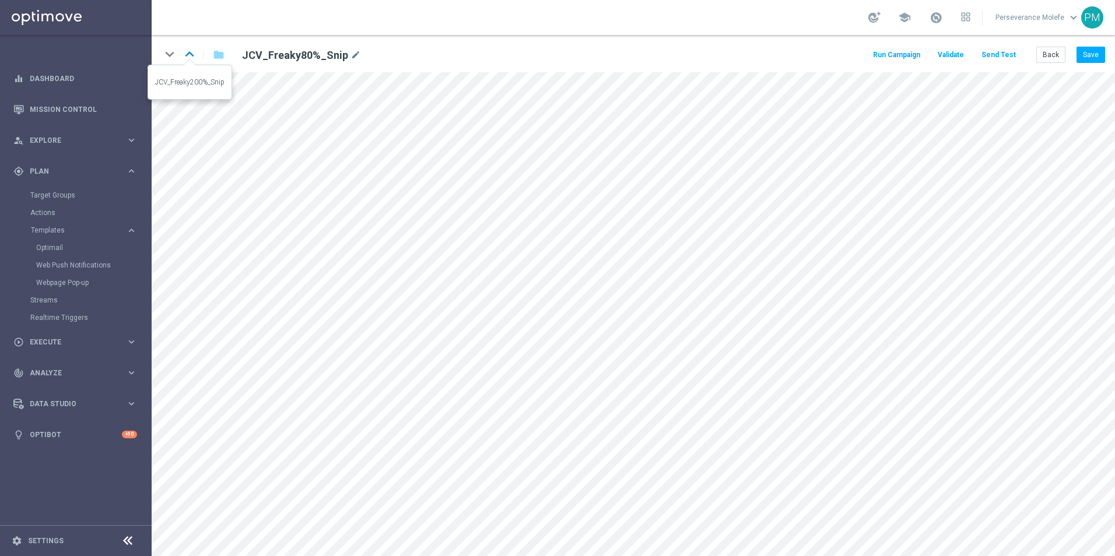
click at [187, 51] on icon "keyboard_arrow_up" at bounding box center [189, 53] width 17 height 17
click at [189, 49] on icon "keyboard_arrow_up" at bounding box center [189, 53] width 17 height 17
click at [188, 58] on icon "keyboard_arrow_up" at bounding box center [189, 53] width 17 height 17
click at [1049, 52] on button "Back" at bounding box center [1050, 55] width 29 height 16
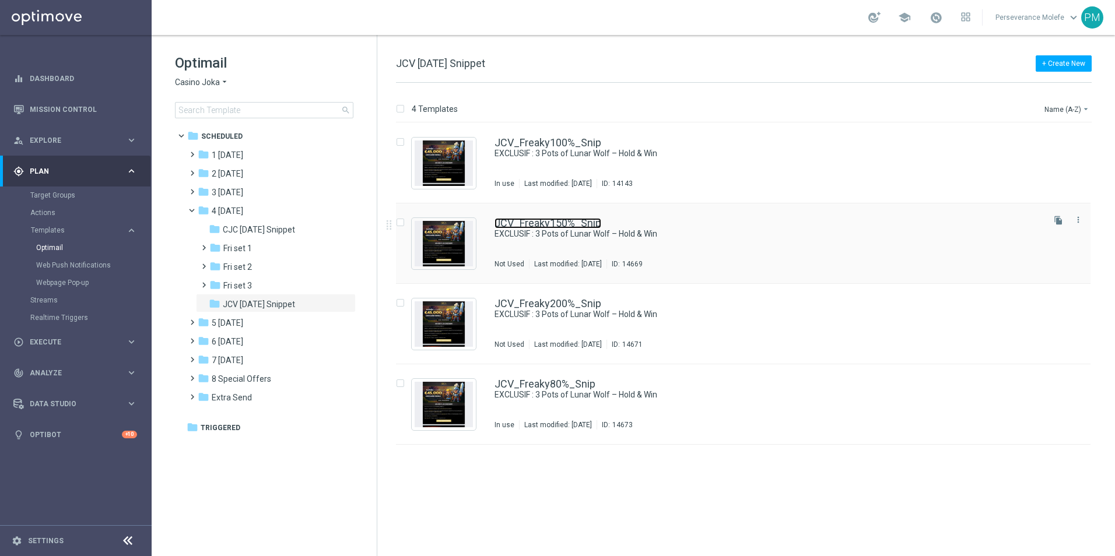
click at [504, 222] on link "JCV_Freaky150%_Snip" at bounding box center [548, 223] width 107 height 10
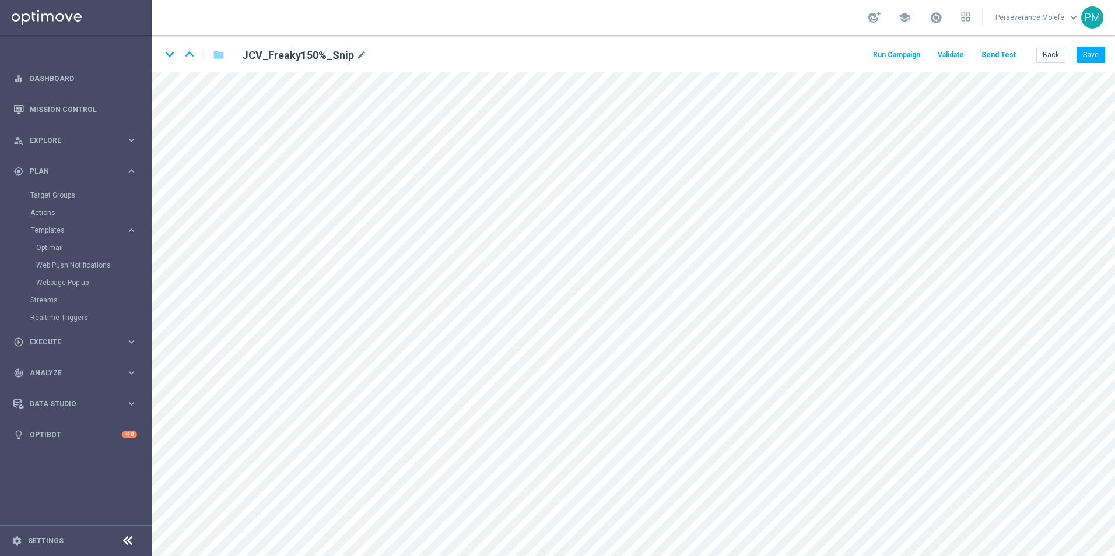
click at [1033, 54] on div "Run Campaign Validate Send Test Back Save" at bounding box center [988, 55] width 234 height 16
click at [1042, 53] on button "Back" at bounding box center [1050, 55] width 29 height 16
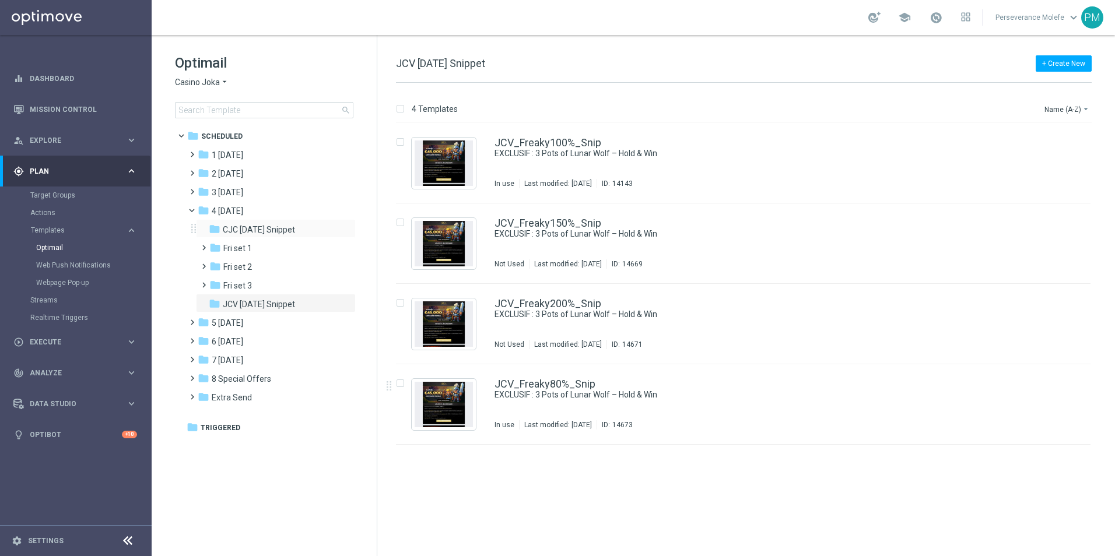
click at [264, 222] on div "folder CJC [DATE] Snippet more_vert" at bounding box center [276, 228] width 160 height 19
click at [264, 225] on span "CJC [DATE] Snippet" at bounding box center [259, 230] width 72 height 10
click at [489, 404] on div "CJC_Freaky80%_Snip Battez-vous pour remporter votre part des 45 000 € ! Not Use…" at bounding box center [743, 405] width 695 height 80
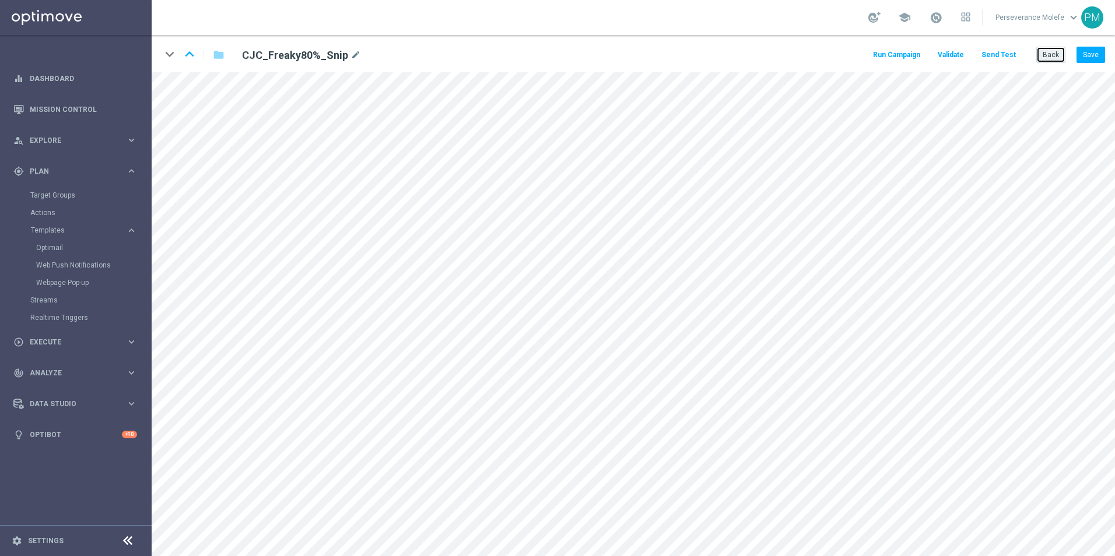
click at [1046, 61] on button "Back" at bounding box center [1050, 55] width 29 height 16
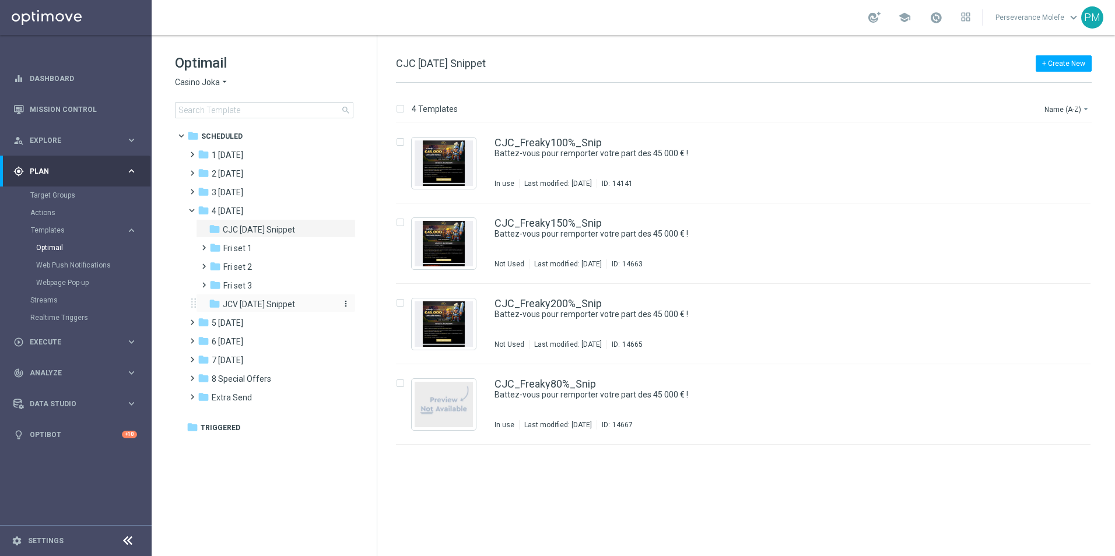
click at [253, 307] on span "JCV [DATE] Snippet" at bounding box center [259, 304] width 72 height 10
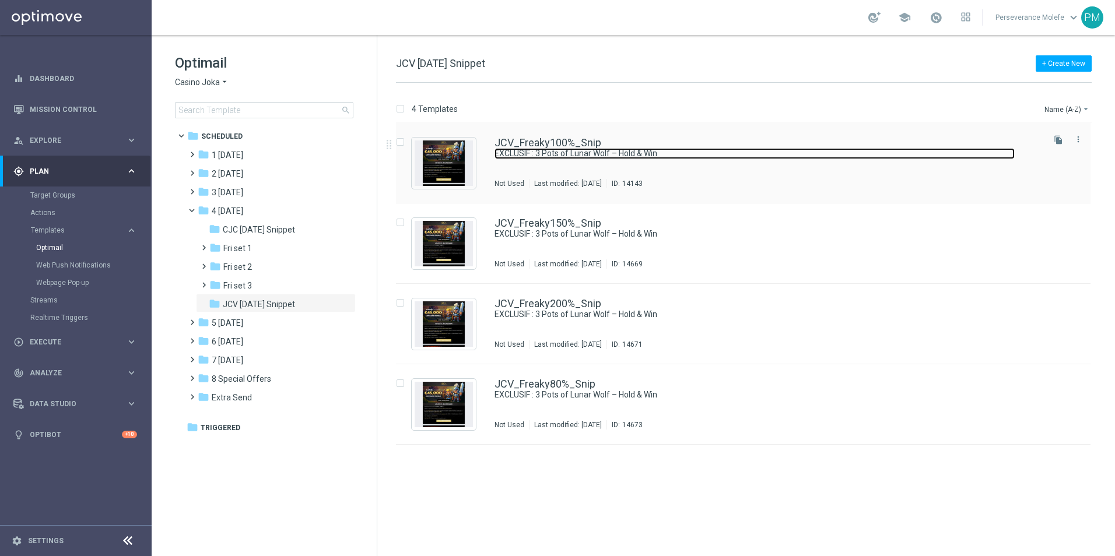
click at [506, 152] on link "EXCLUSIF : 3 Pots of Lunar Wolf – Hold & Win" at bounding box center [755, 153] width 520 height 11
